Goal: Information Seeking & Learning: Learn about a topic

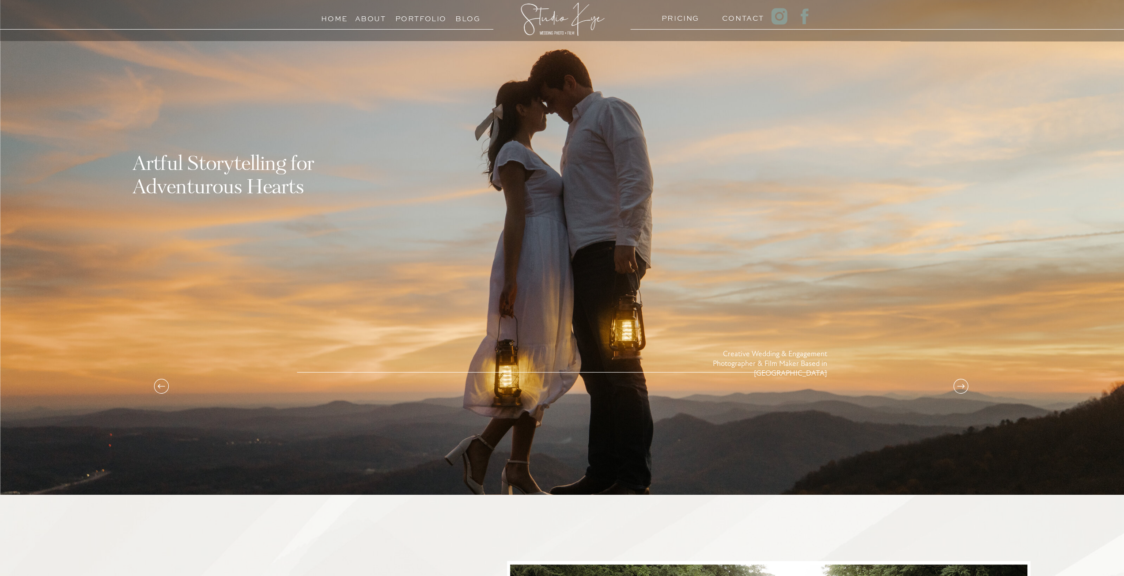
click at [419, 15] on h3 "Portfolio" at bounding box center [415, 16] width 40 height 8
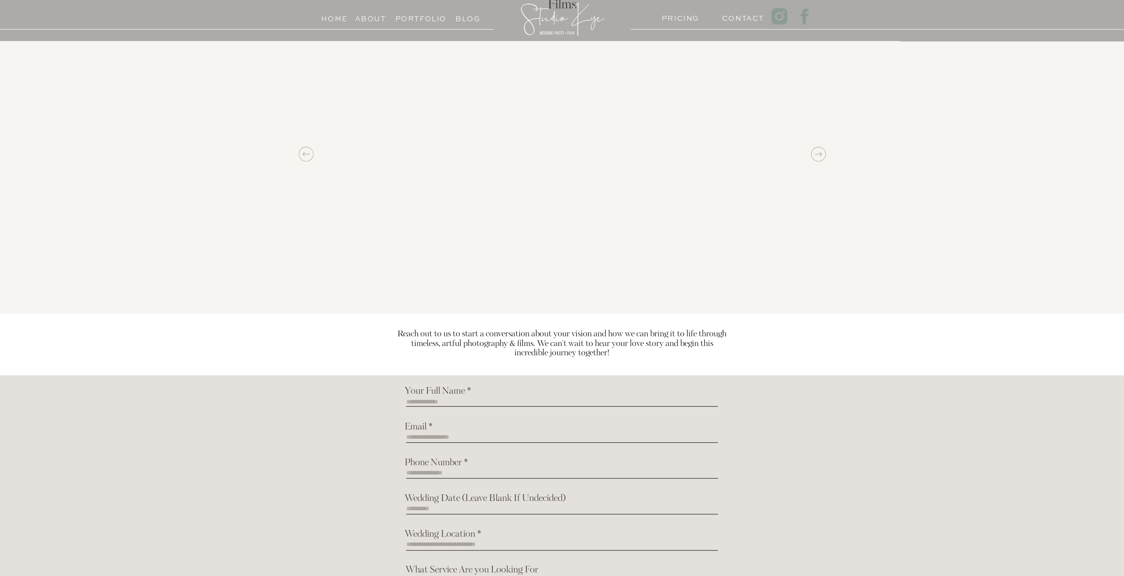
scroll to position [751, 0]
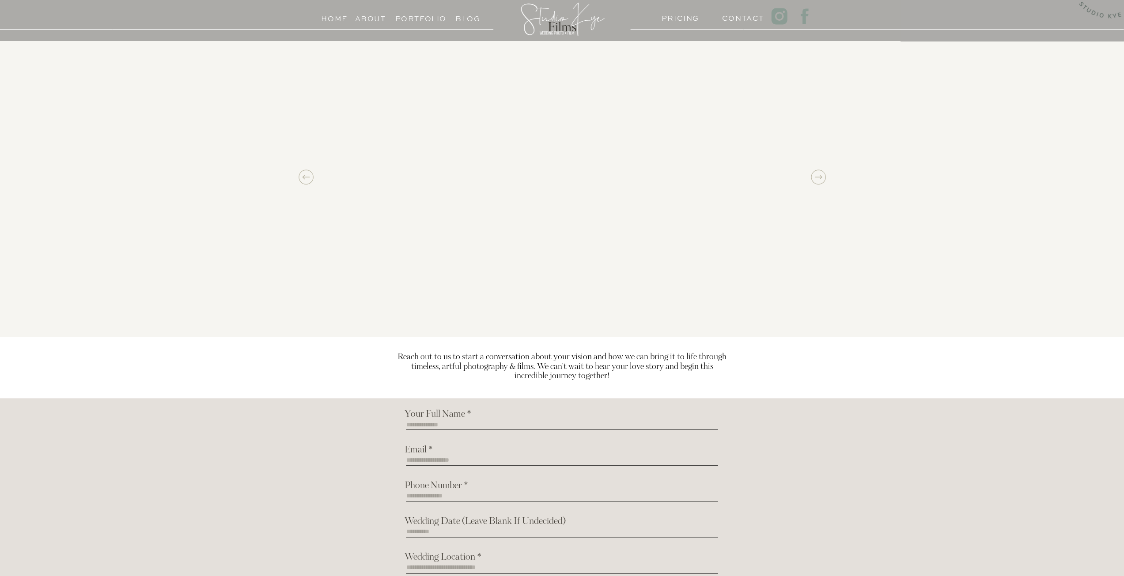
click at [817, 175] on icon at bounding box center [819, 177] width 18 height 18
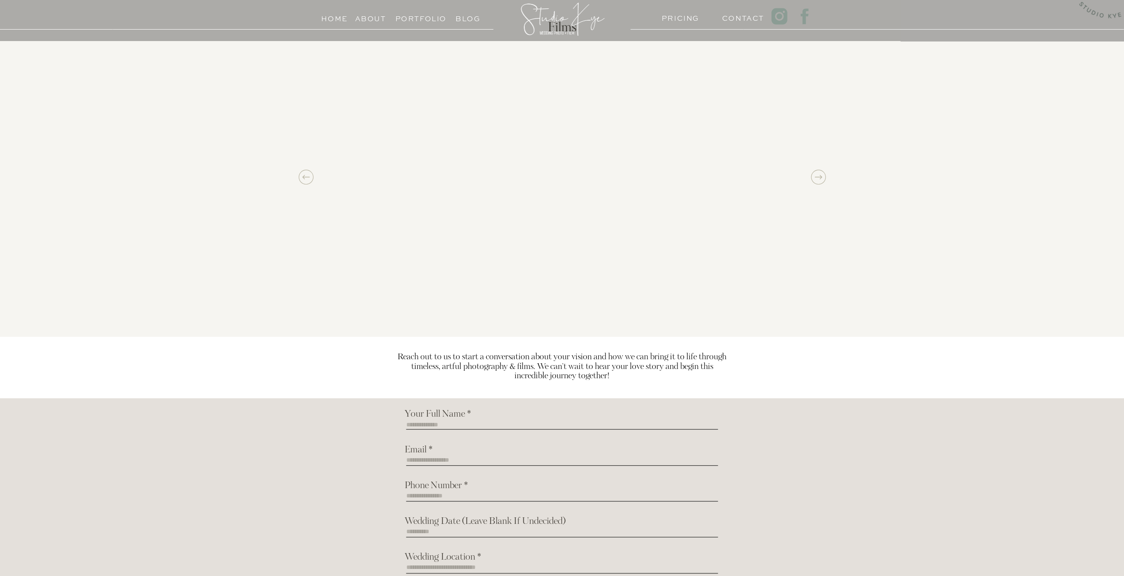
click at [302, 176] on icon at bounding box center [306, 177] width 18 height 18
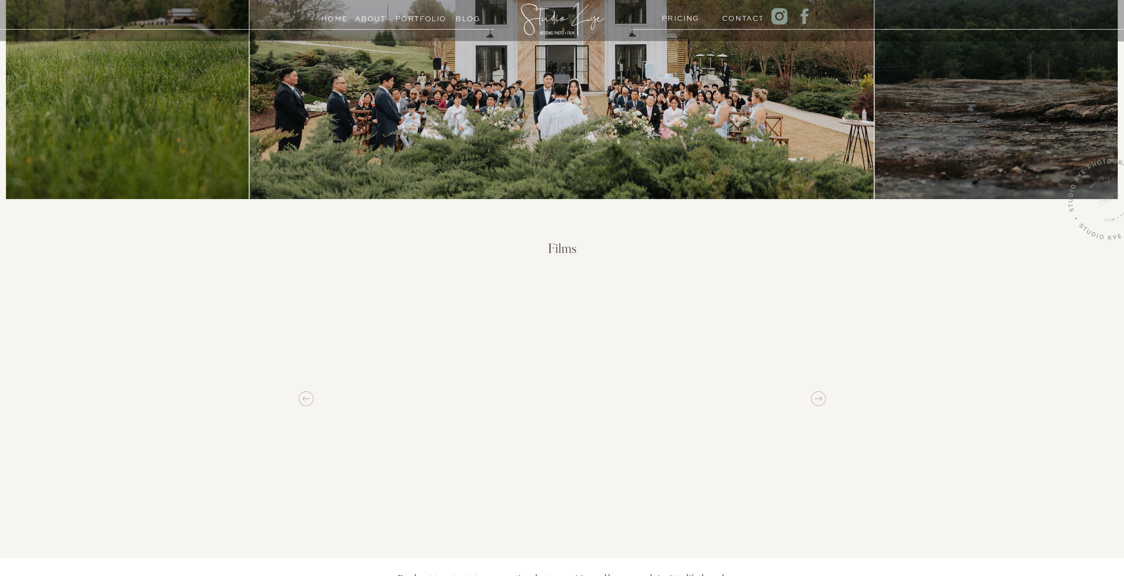
scroll to position [428, 0]
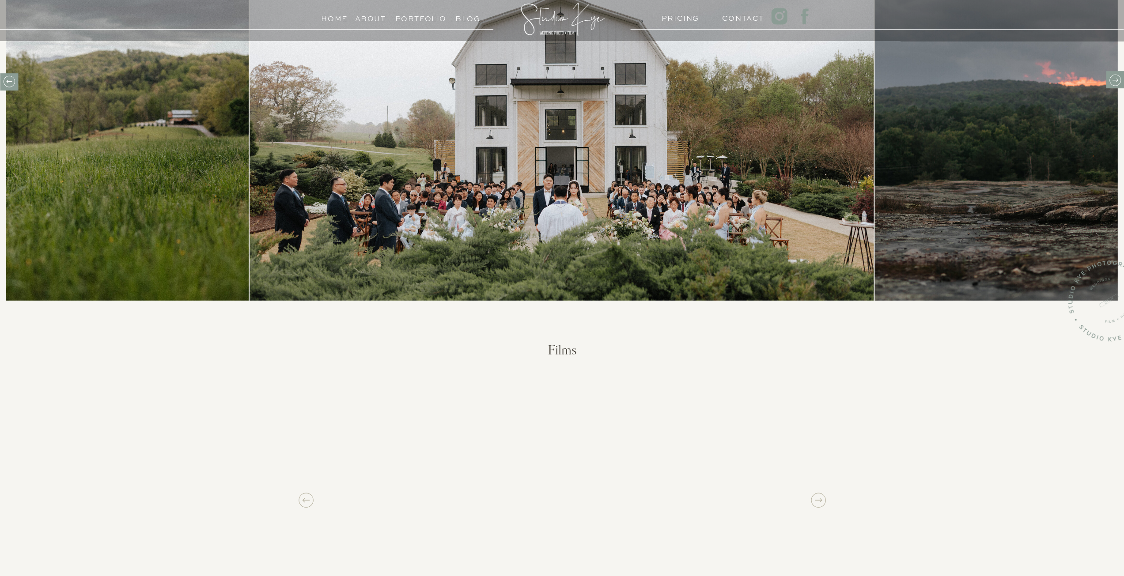
click at [471, 17] on h3 "Blog" at bounding box center [468, 16] width 40 height 8
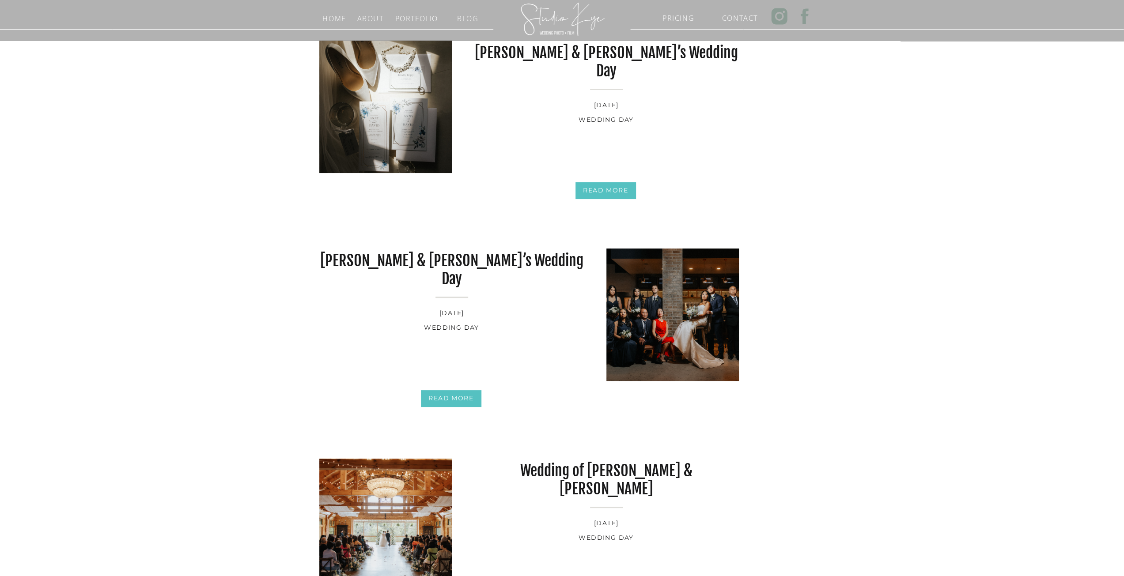
click at [564, 16] on div at bounding box center [563, 18] width 92 height 49
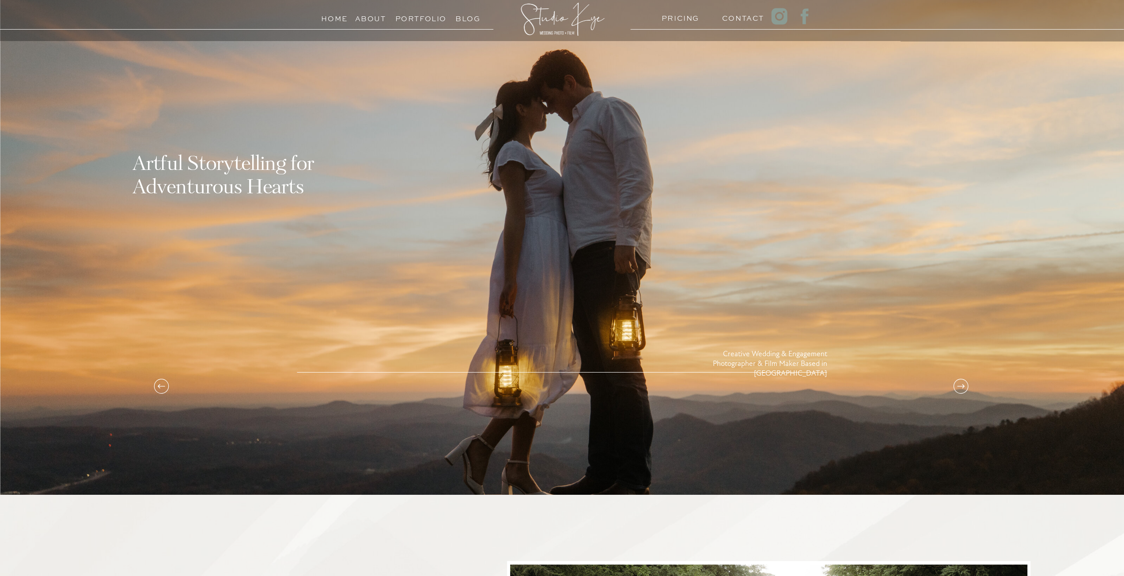
click at [420, 19] on h3 "Portfolio" at bounding box center [415, 16] width 40 height 8
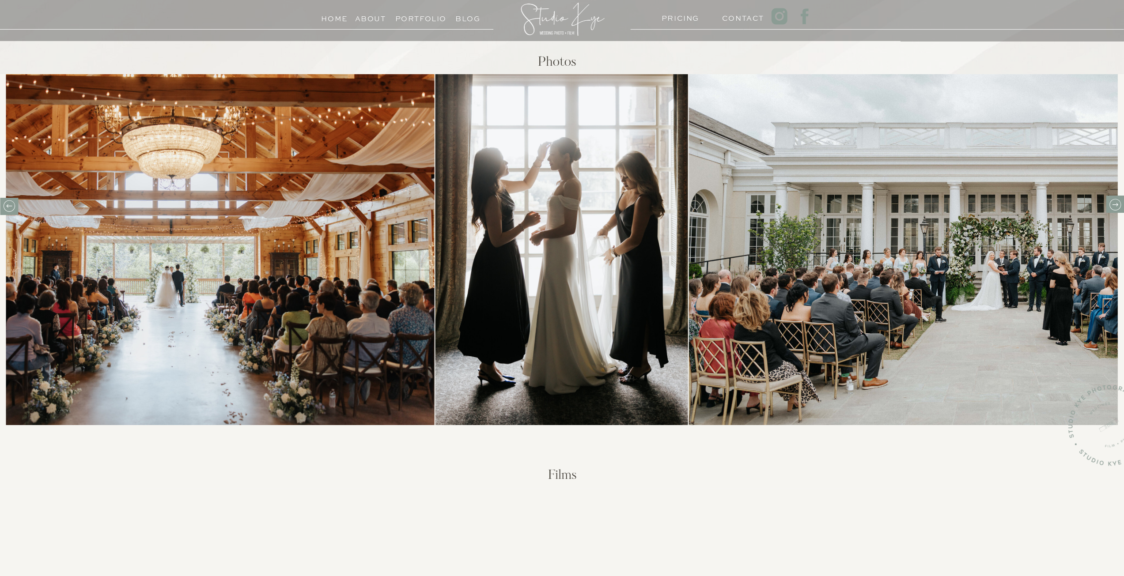
scroll to position [251, 0]
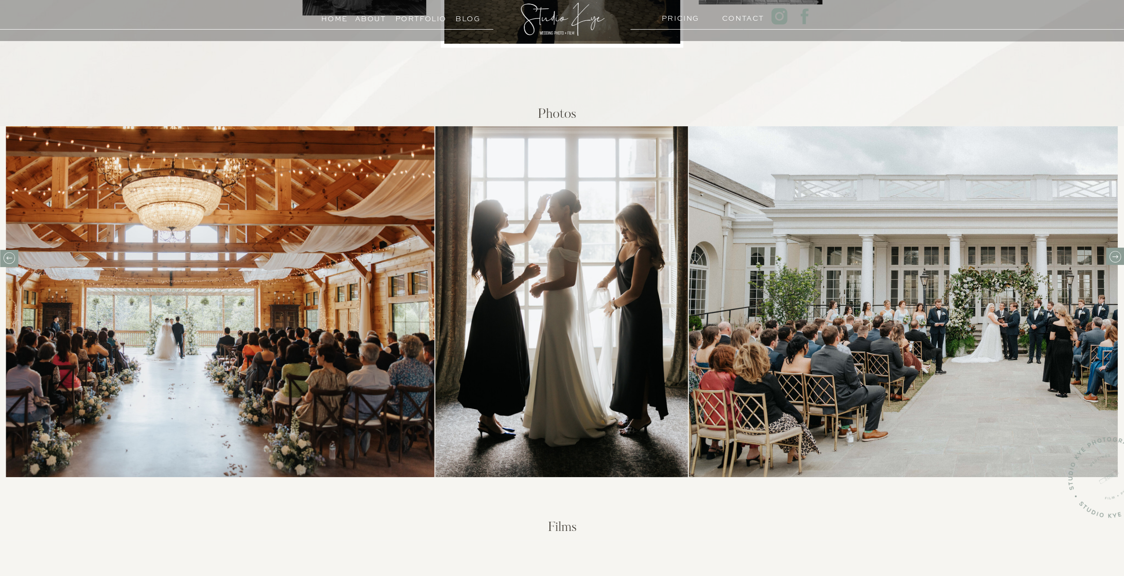
click at [367, 15] on h3 "About" at bounding box center [370, 16] width 31 height 8
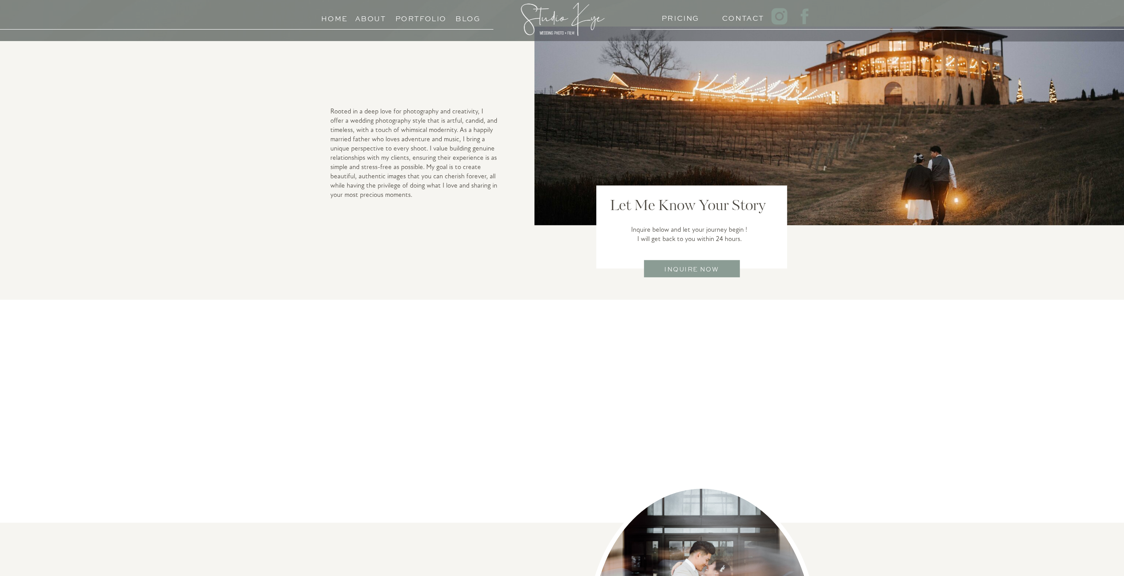
scroll to position [606, 0]
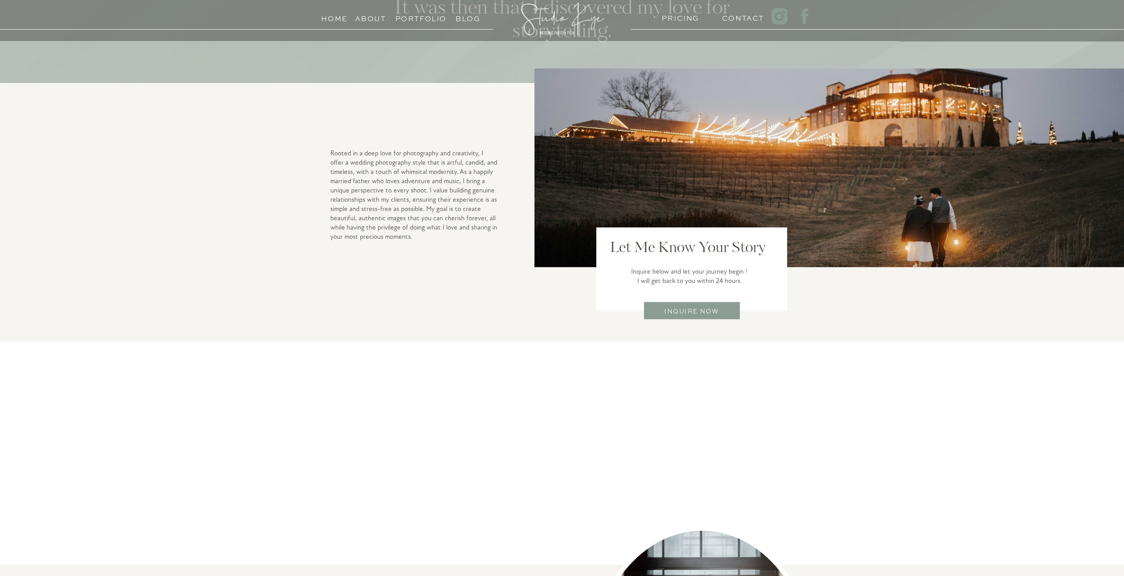
click at [547, 23] on div at bounding box center [563, 18] width 92 height 49
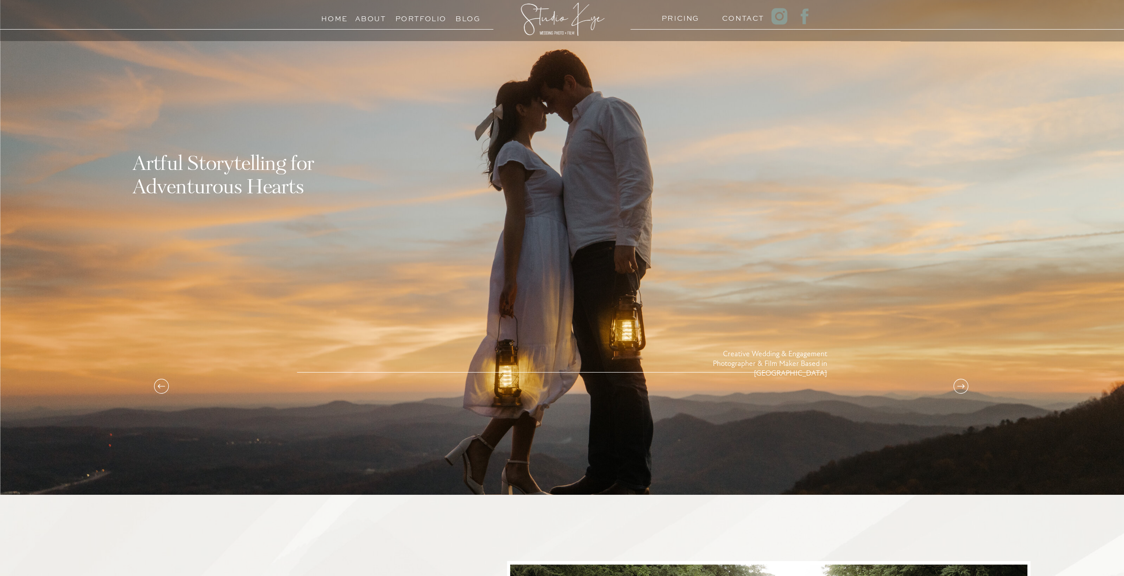
click at [686, 16] on h3 "PRICING" at bounding box center [679, 16] width 34 height 8
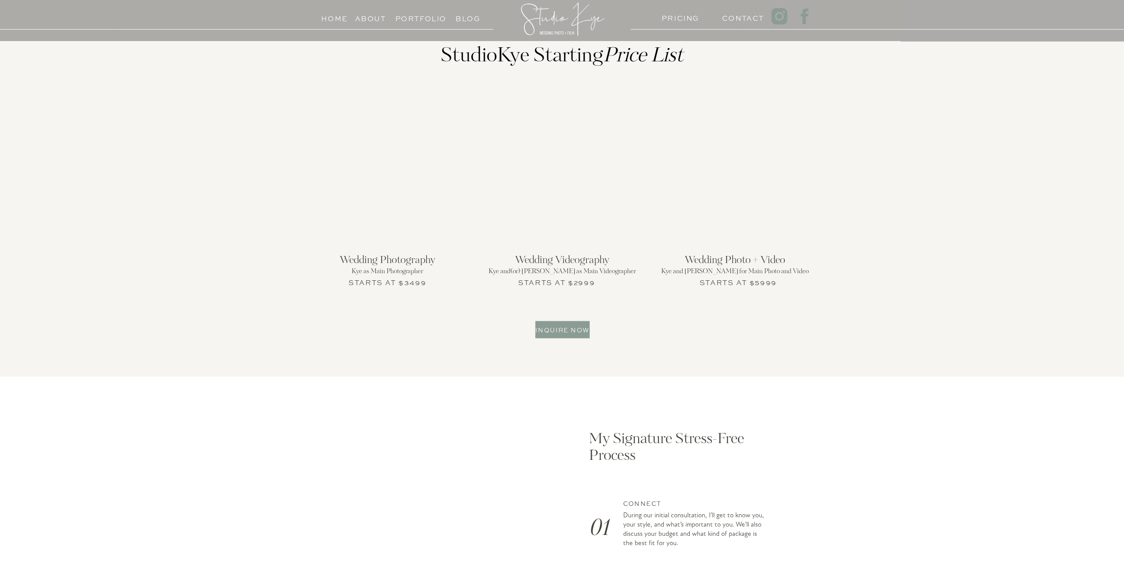
scroll to position [928, 0]
